Goal: Task Accomplishment & Management: Manage account settings

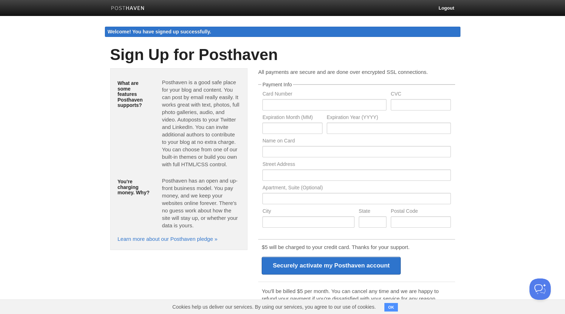
click at [454, 83] on fieldset "Payment Info Card Number CVC Expiration Month (MM) Expiration Year (YYYY) Name …" at bounding box center [356, 157] width 197 height 150
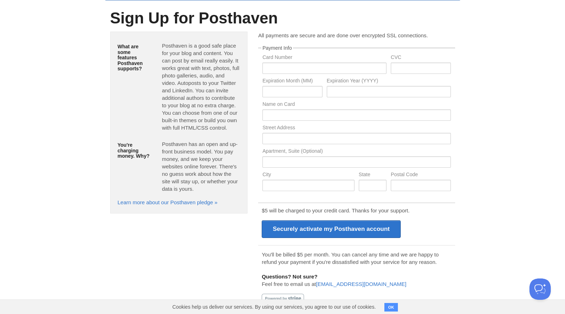
scroll to position [38, 0]
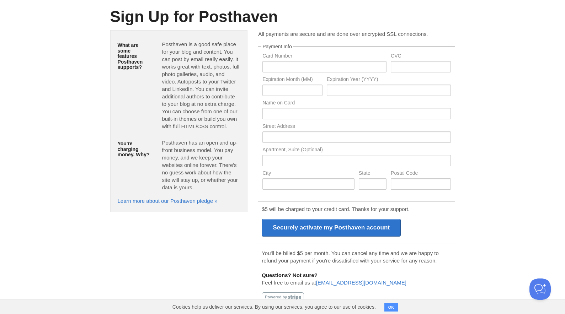
click at [390, 307] on button "OK" at bounding box center [391, 307] width 14 height 9
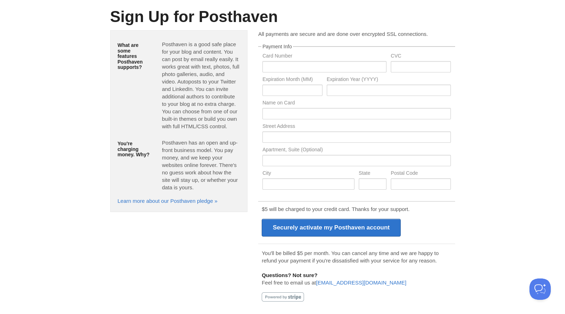
scroll to position [0, 0]
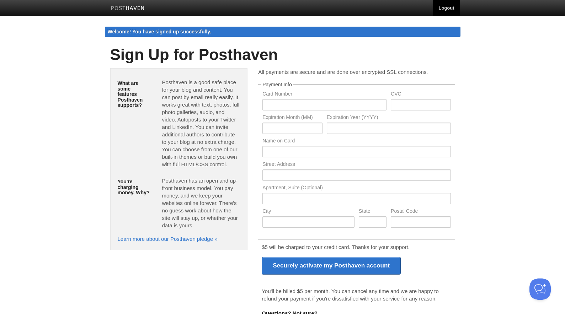
click at [450, 9] on link "Logout" at bounding box center [446, 8] width 26 height 16
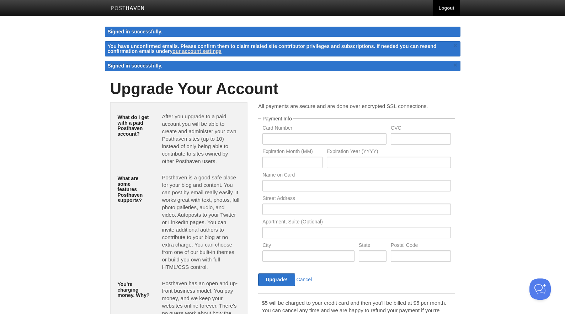
click at [448, 8] on link "Logout" at bounding box center [446, 8] width 26 height 16
